Goal: Task Accomplishment & Management: Complete application form

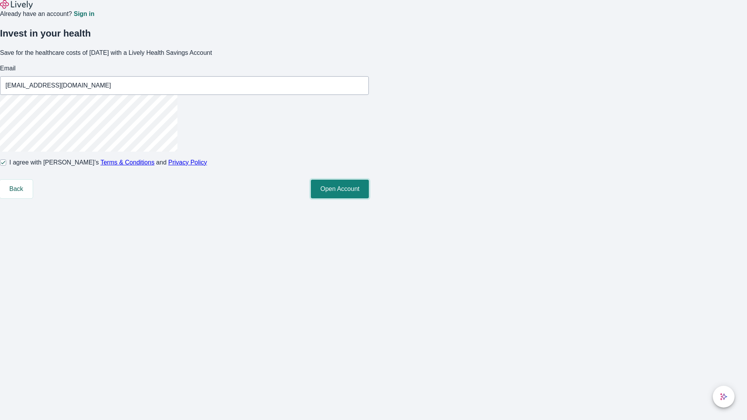
click at [369, 198] on button "Open Account" at bounding box center [340, 189] width 58 height 19
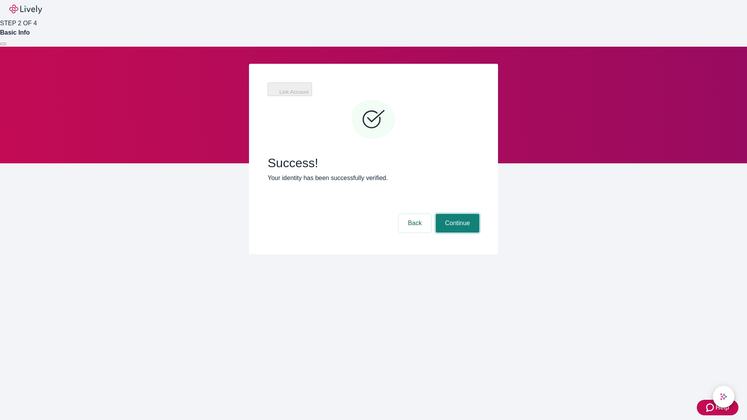
click at [456, 214] on button "Continue" at bounding box center [458, 223] width 44 height 19
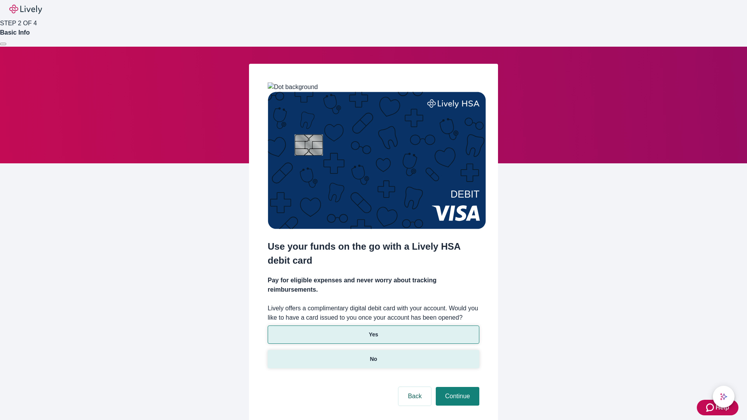
click at [373, 355] on p "No" at bounding box center [373, 359] width 7 height 8
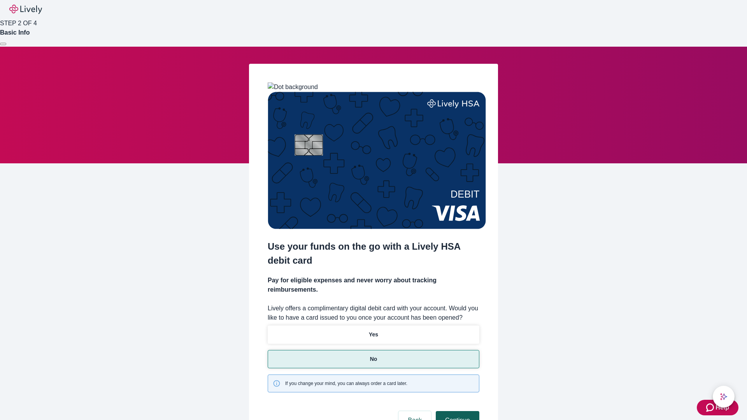
click at [456, 411] on button "Continue" at bounding box center [458, 420] width 44 height 19
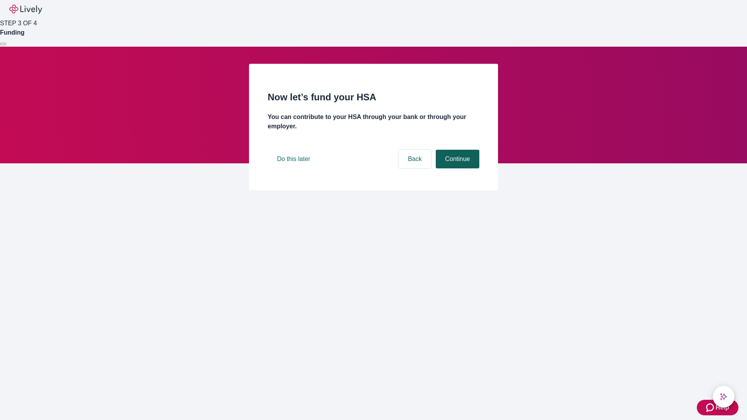
click at [456, 168] on button "Continue" at bounding box center [458, 159] width 44 height 19
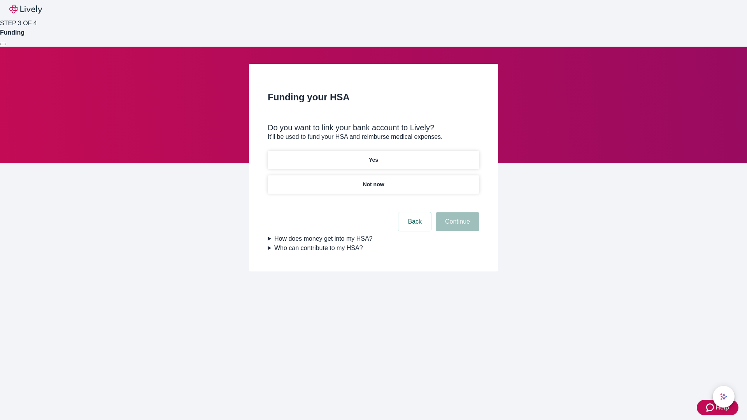
click at [373, 156] on p "Yes" at bounding box center [373, 160] width 9 height 8
click at [456, 212] on button "Continue" at bounding box center [458, 221] width 44 height 19
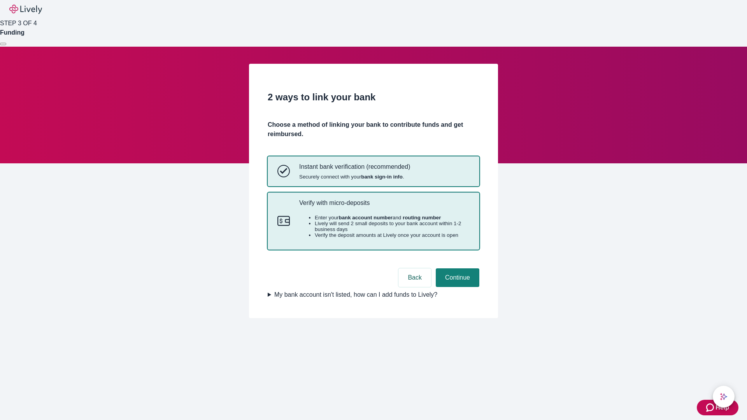
click at [384, 207] on p "Verify with micro-deposits" at bounding box center [384, 202] width 170 height 7
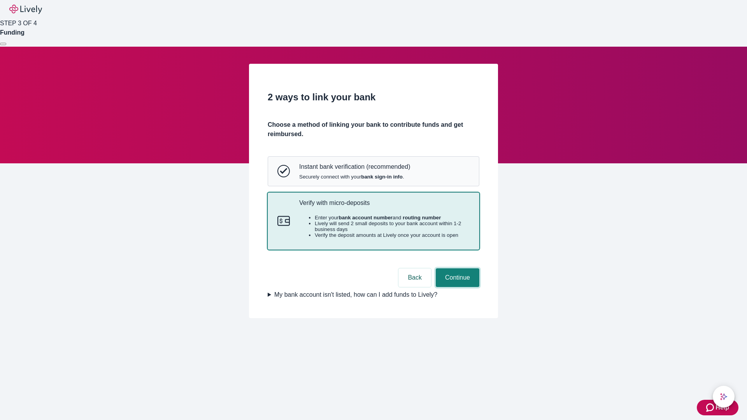
click at [456, 287] on button "Continue" at bounding box center [458, 277] width 44 height 19
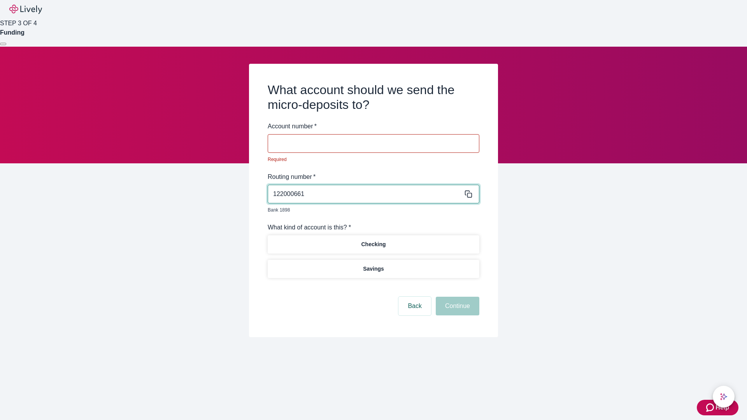
type input "122000661"
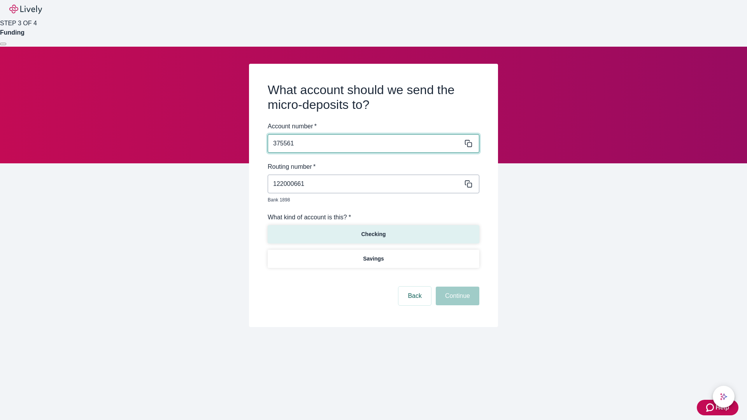
type input "375561"
click at [373, 230] on p "Checking" at bounding box center [373, 234] width 25 height 8
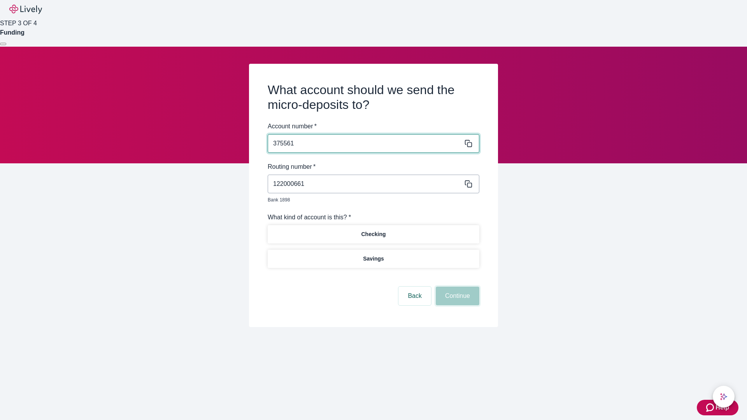
click at [456, 287] on button "Continue" at bounding box center [458, 296] width 44 height 19
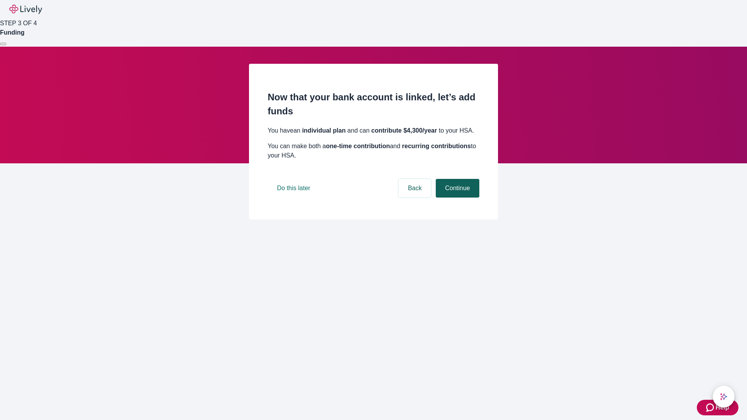
click at [456, 198] on button "Continue" at bounding box center [458, 188] width 44 height 19
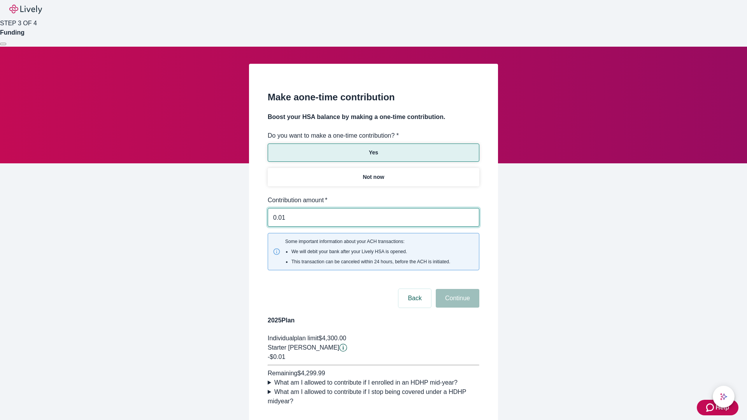
type input "0.01"
click at [456, 289] on button "Continue" at bounding box center [458, 298] width 44 height 19
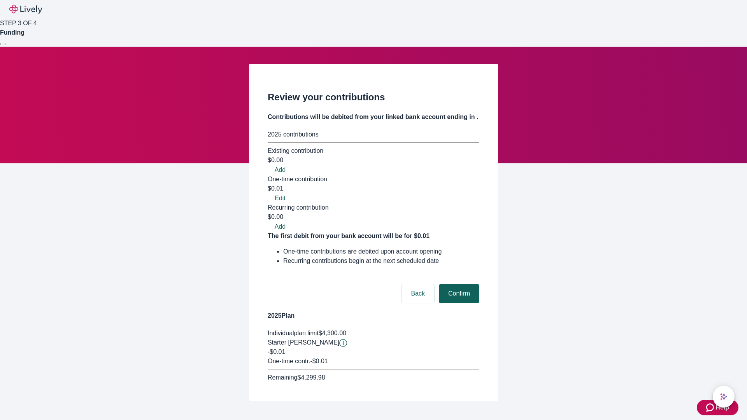
click at [458, 284] on button "Confirm" at bounding box center [459, 293] width 40 height 19
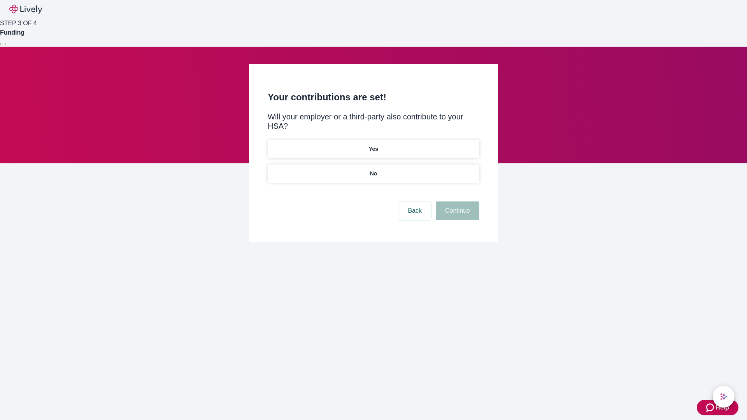
click at [373, 170] on p "No" at bounding box center [373, 174] width 7 height 8
click at [456, 202] on button "Continue" at bounding box center [458, 211] width 44 height 19
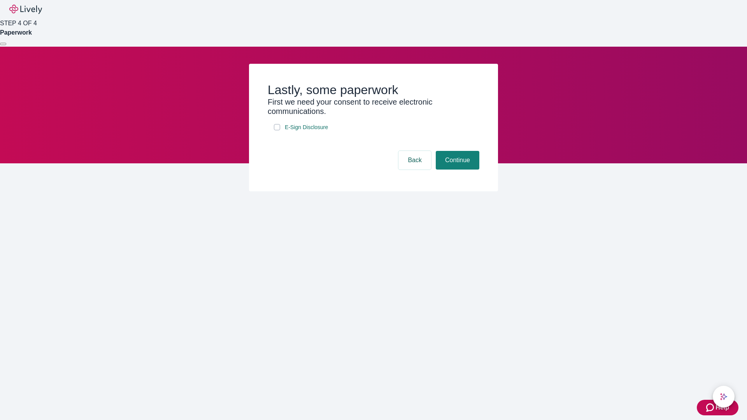
click at [277, 130] on input "E-Sign Disclosure" at bounding box center [277, 127] width 6 height 6
checkbox input "true"
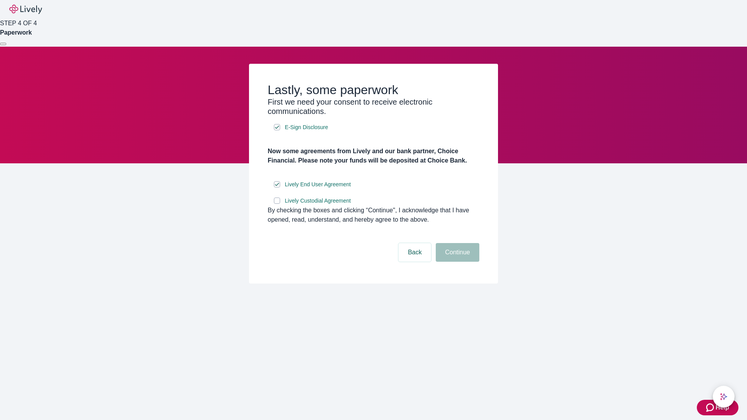
click at [277, 204] on input "Lively Custodial Agreement" at bounding box center [277, 201] width 6 height 6
checkbox input "true"
click at [456, 262] on button "Continue" at bounding box center [458, 252] width 44 height 19
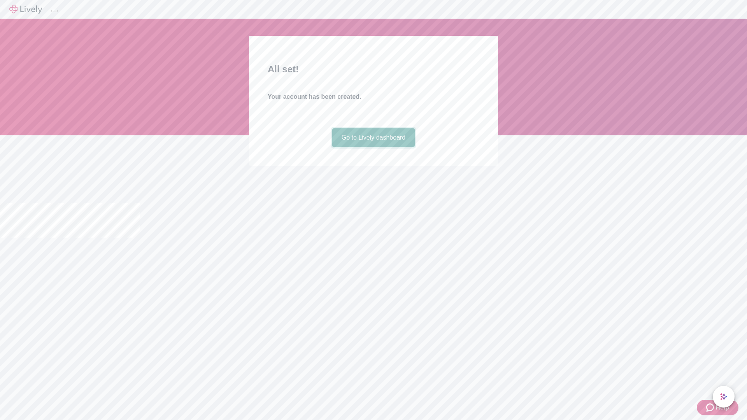
click at [373, 147] on link "Go to Lively dashboard" at bounding box center [373, 137] width 83 height 19
